Goal: Transaction & Acquisition: Download file/media

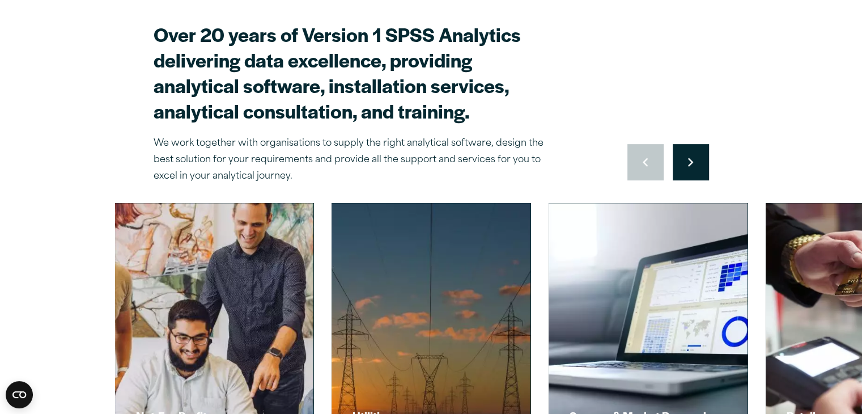
scroll to position [499, 0]
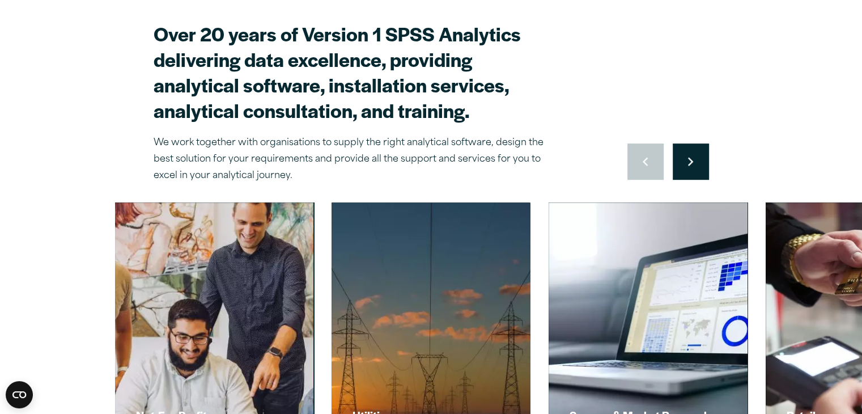
click at [698, 14] on div "Close" at bounding box center [431, 207] width 862 height 414
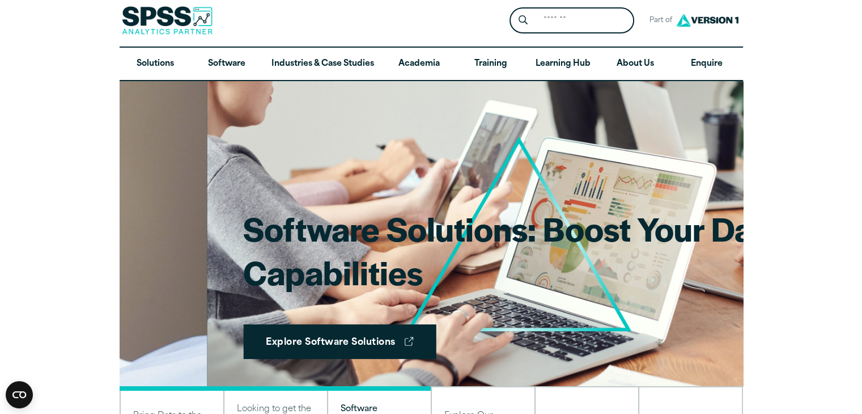
scroll to position [0, 0]
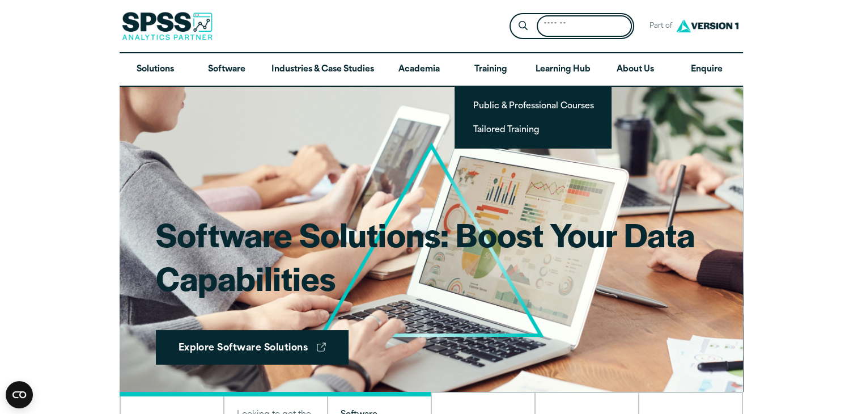
click at [583, 27] on input "Search for:" at bounding box center [584, 26] width 95 height 22
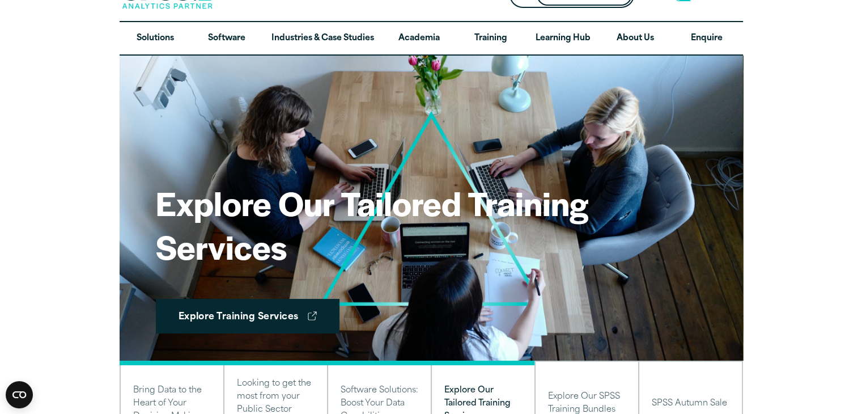
scroll to position [7, 0]
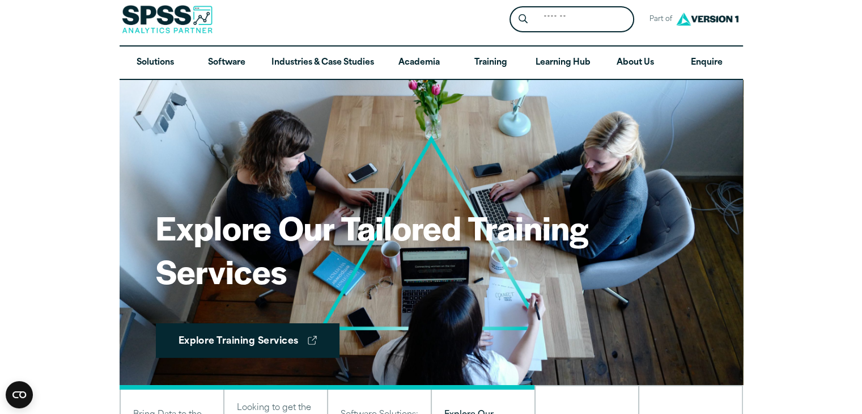
click at [407, 146] on img at bounding box center [432, 232] width 624 height 305
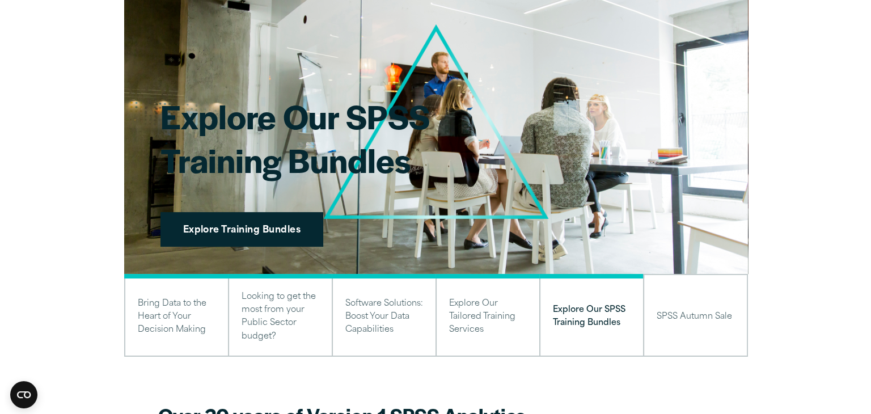
scroll to position [0, 0]
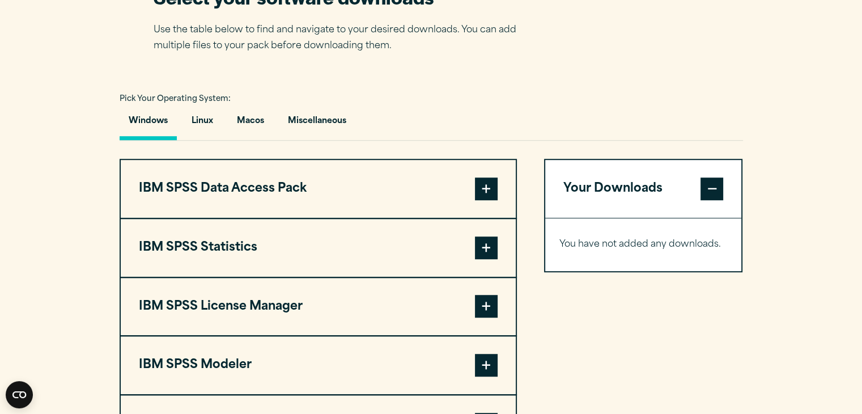
scroll to position [761, 0]
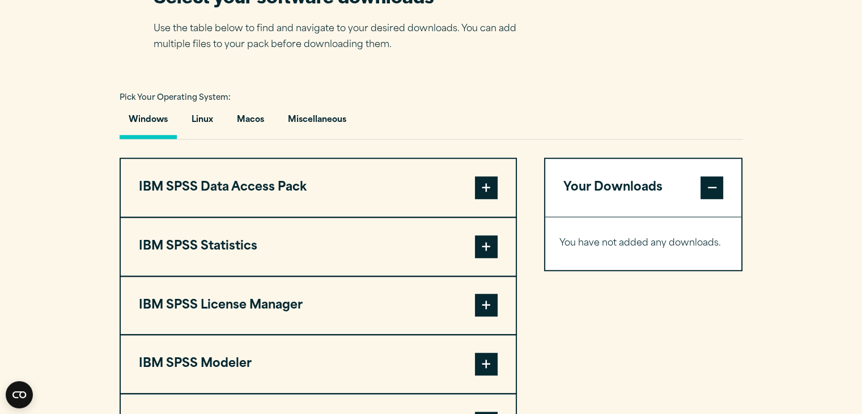
click at [501, 241] on button "IBM SPSS Statistics" at bounding box center [318, 247] width 395 height 58
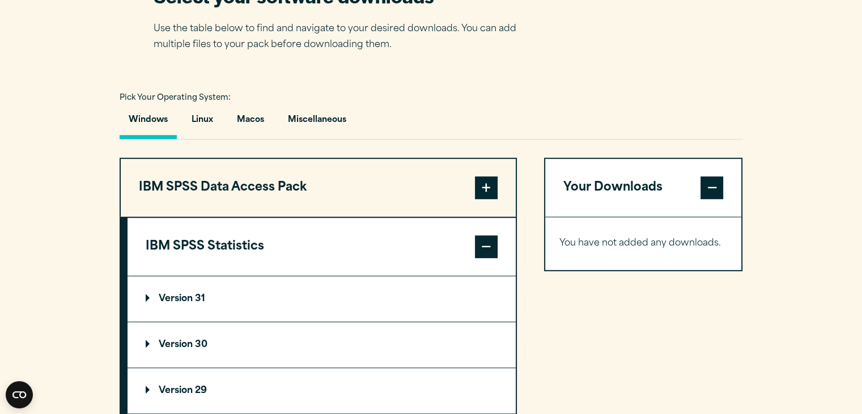
click at [213, 382] on summary "Version 29" at bounding box center [322, 390] width 388 height 45
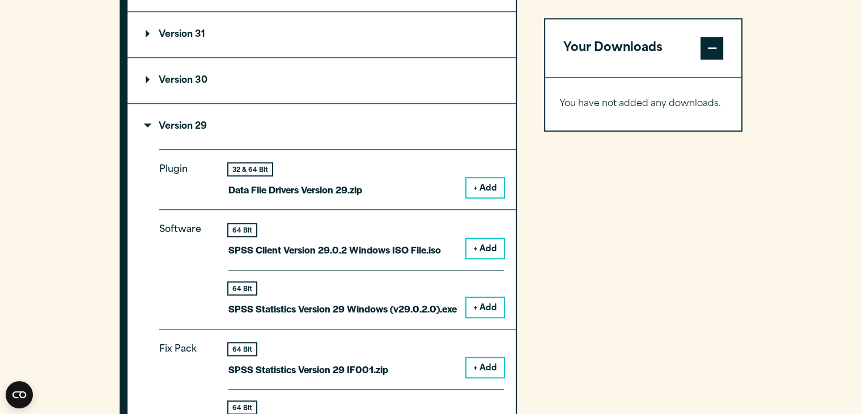
scroll to position [1026, 0]
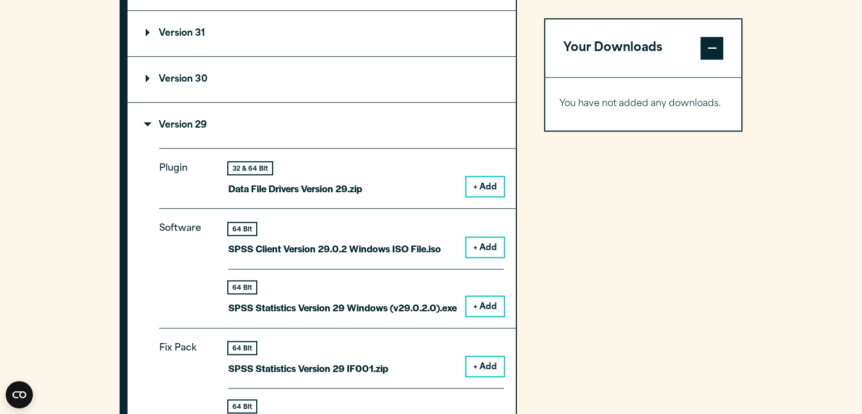
click at [491, 302] on button "+ Add" at bounding box center [485, 306] width 37 height 19
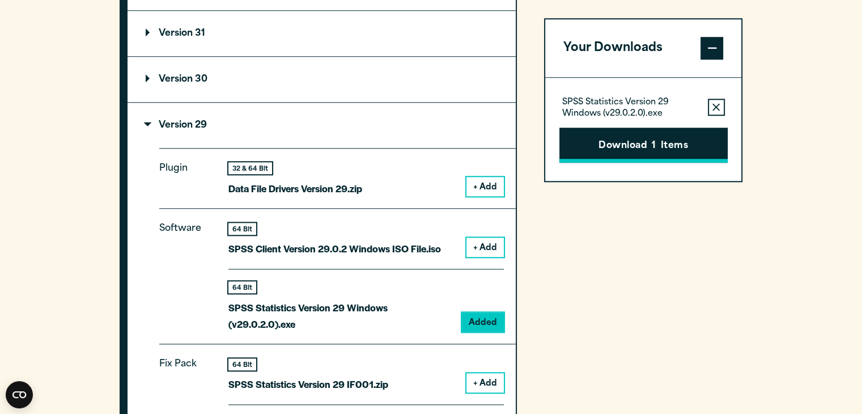
click at [669, 143] on button "Download 1 Items" at bounding box center [644, 145] width 168 height 35
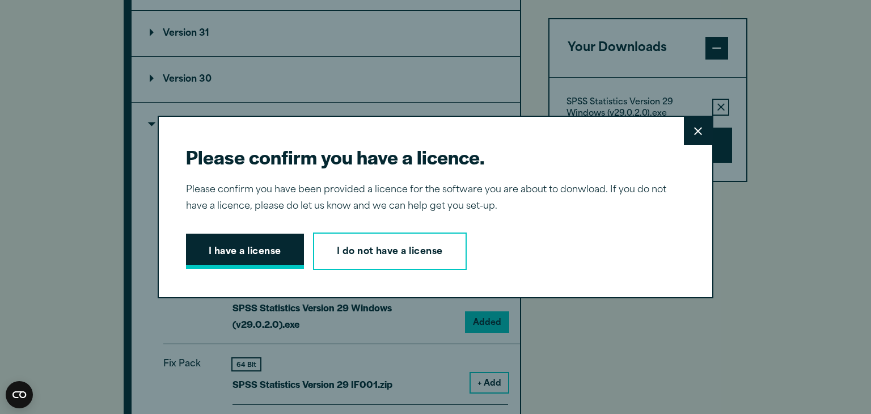
click at [249, 239] on button "I have a license" at bounding box center [245, 251] width 118 height 35
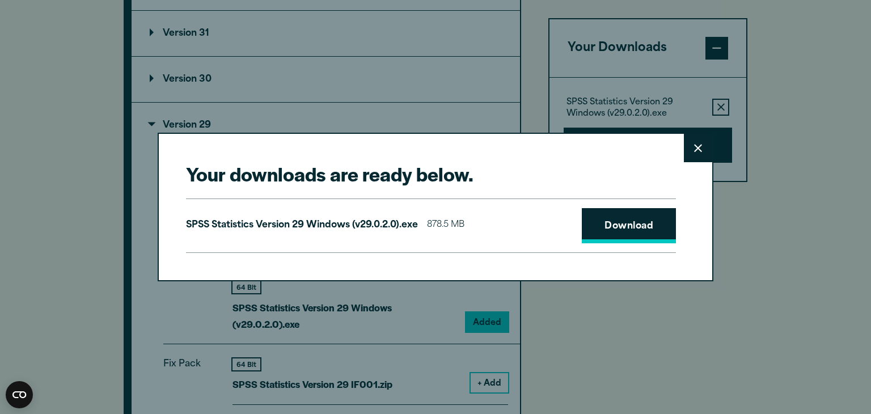
click at [602, 223] on link "Download" at bounding box center [629, 225] width 94 height 35
click at [694, 148] on icon at bounding box center [698, 148] width 8 height 9
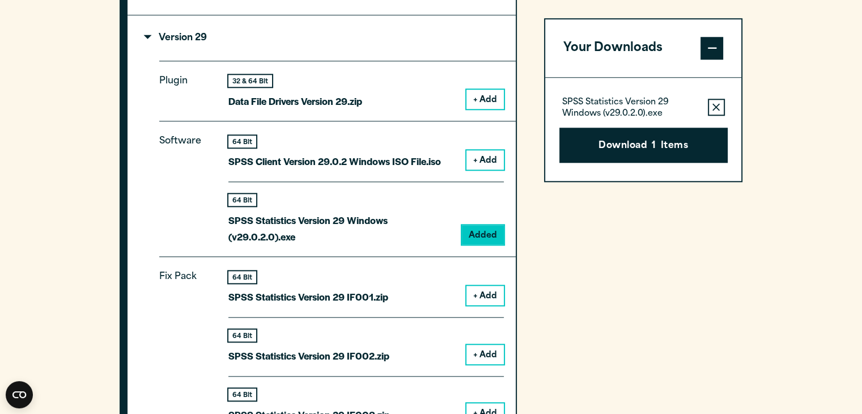
scroll to position [1112, 0]
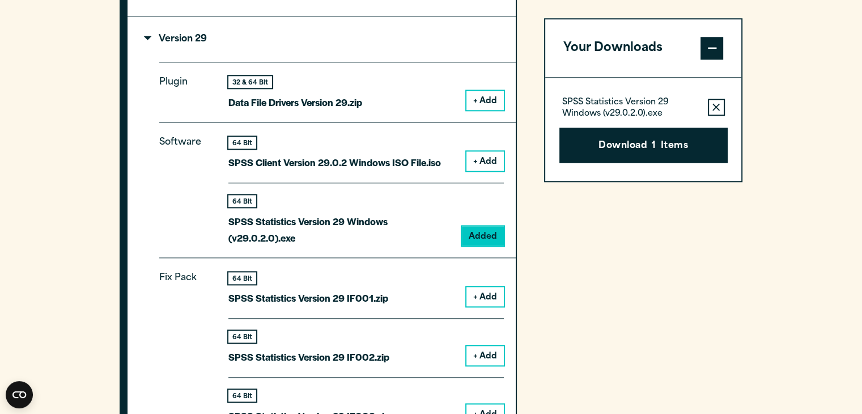
click at [172, 35] on p "Version 29" at bounding box center [176, 39] width 61 height 9
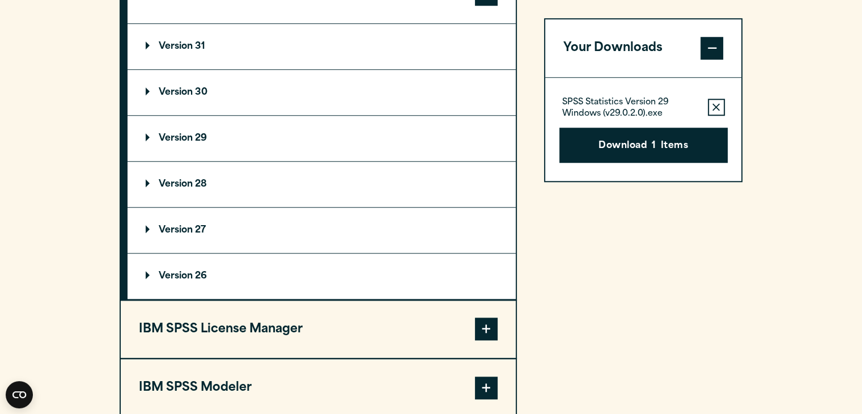
scroll to position [1013, 0]
click at [197, 92] on p "Version 30" at bounding box center [177, 92] width 62 height 9
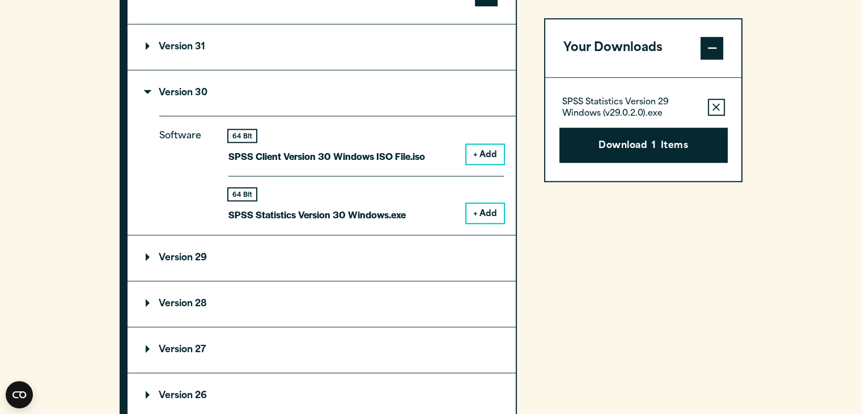
click at [493, 214] on button "+ Add" at bounding box center [485, 213] width 37 height 19
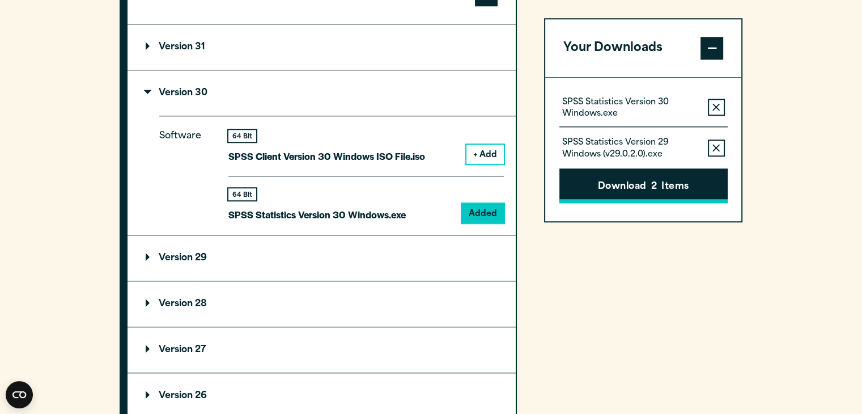
click at [653, 194] on button "Download 2 Items" at bounding box center [644, 185] width 168 height 35
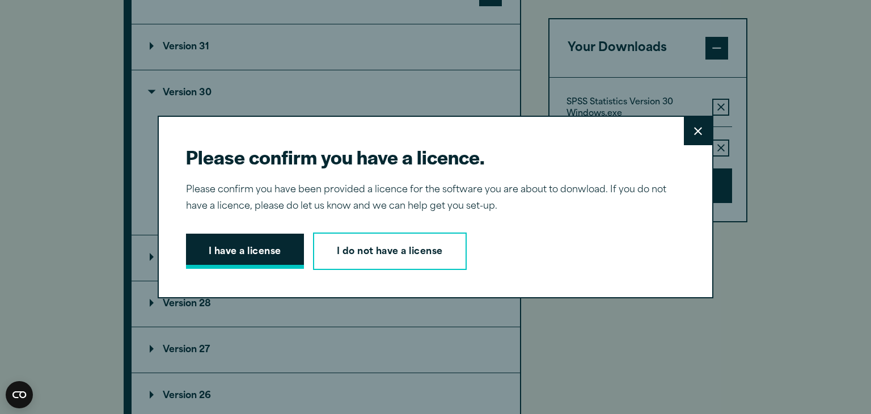
click at [267, 254] on button "I have a license" at bounding box center [245, 251] width 118 height 35
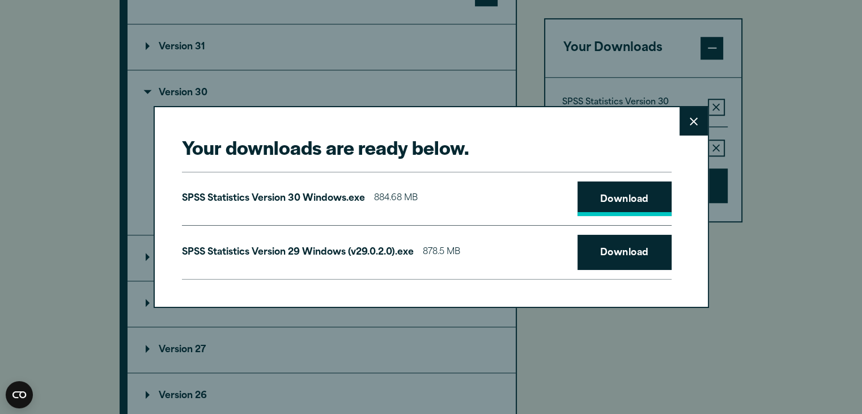
click at [617, 206] on link "Download" at bounding box center [625, 198] width 94 height 35
click at [645, 202] on link "Download" at bounding box center [625, 198] width 94 height 35
drag, startPoint x: 501, startPoint y: 278, endPoint x: 598, endPoint y: 291, distance: 98.4
click at [598, 291] on div "Your downloads are ready below. Close SPSS Statistics Version 30 Windows.exe 88…" at bounding box center [432, 207] width 556 height 202
